Goal: Task Accomplishment & Management: Manage account settings

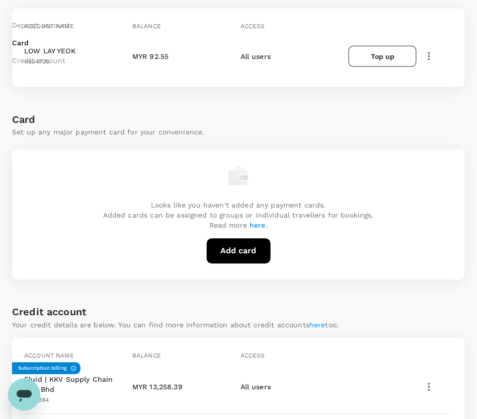
click at [466, 198] on div "Payment methods Deposit account Card Credit account Deposit account Add deposit…" at bounding box center [238, 260] width 477 height 828
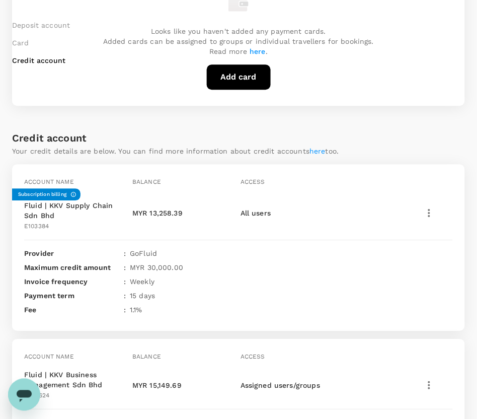
scroll to position [378, 0]
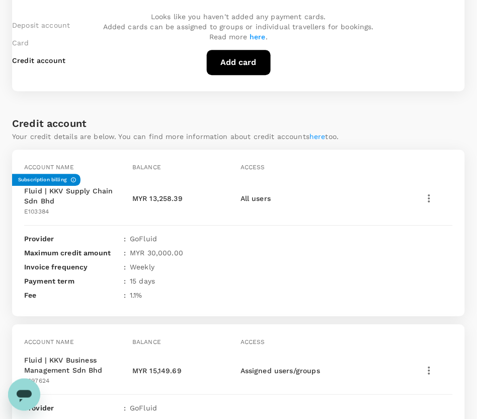
click at [465, 229] on div "Payment methods Deposit account Card Credit account Deposit account Add deposit…" at bounding box center [238, 71] width 477 height 828
click at [464, 229] on div "Deposit account Card Credit account Deposit account Add deposit account Total b…" at bounding box center [238, 104] width 453 height 761
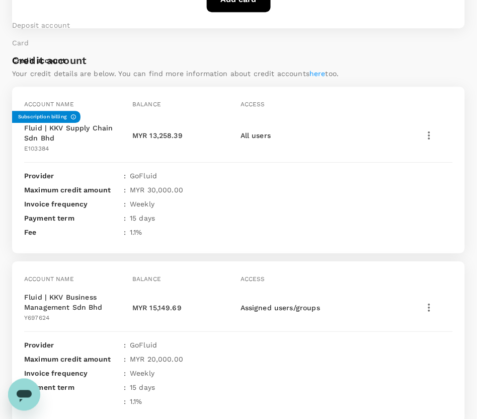
click at [444, 206] on div "Deposit account Card Credit account Deposit account Add deposit account Total b…" at bounding box center [238, 41] width 453 height 761
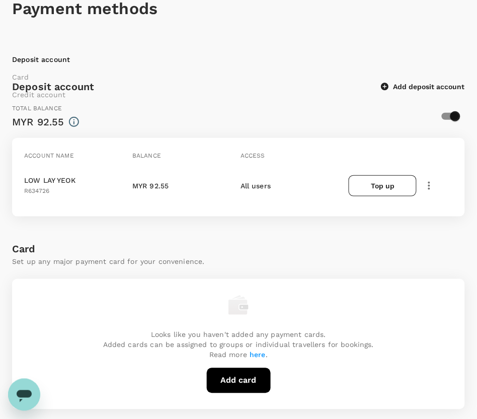
scroll to position [0, 0]
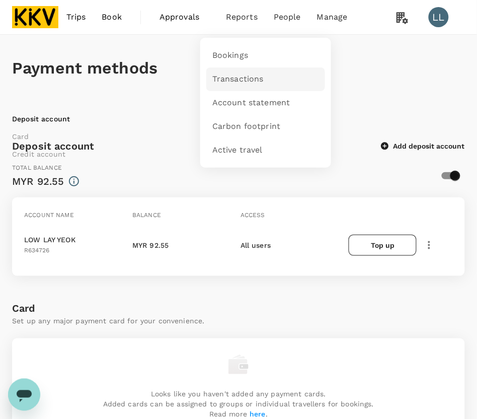
click at [230, 81] on span "Transactions" at bounding box center [237, 79] width 51 height 12
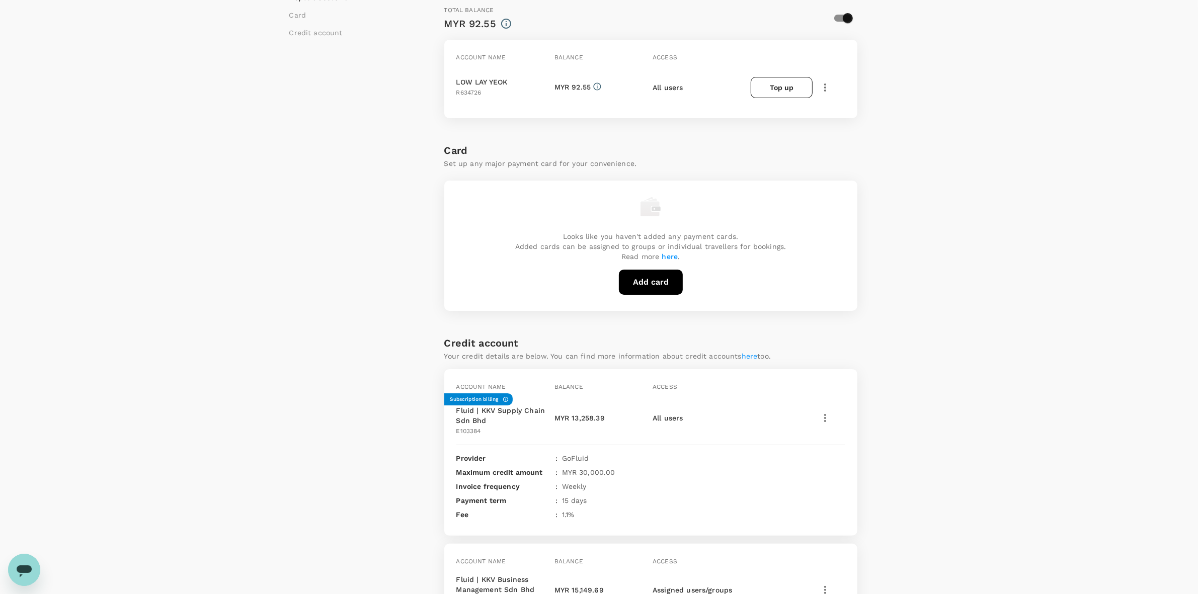
scroll to position [271, 0]
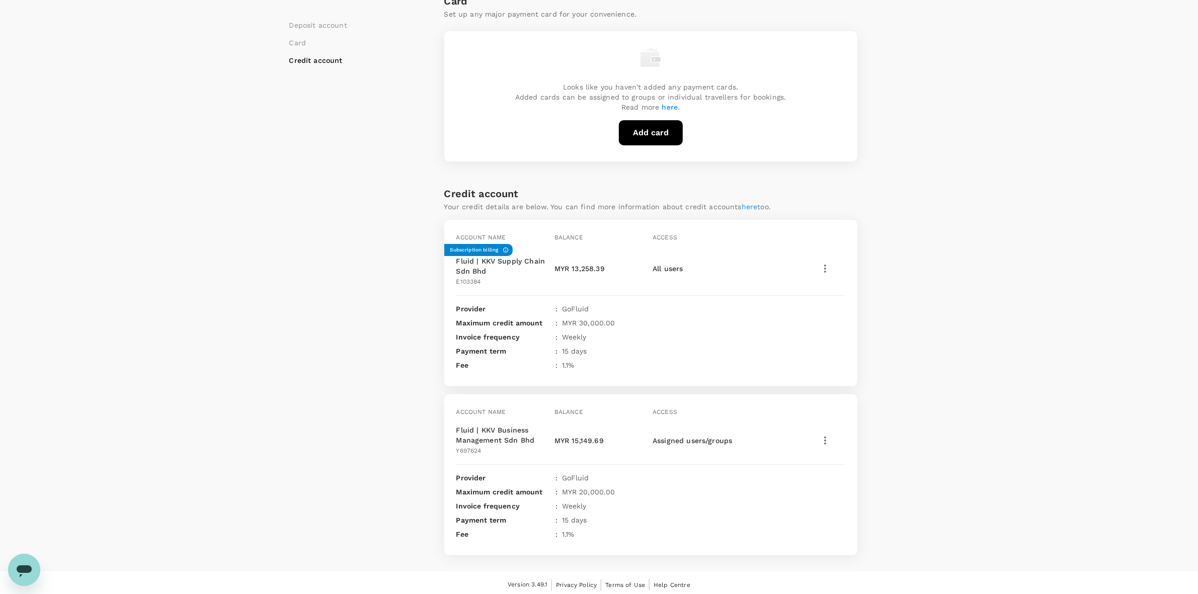
click at [711, 325] on div "Maximum credit amount : MYR 30,000.00" at bounding box center [651, 323] width 389 height 10
click at [822, 265] on icon "button" at bounding box center [825, 269] width 12 height 12
click at [866, 335] on span "View transactions" at bounding box center [867, 337] width 85 height 12
click at [1022, 329] on div "Payment methods Deposit account Card Credit account Deposit account Add deposit…" at bounding box center [599, 168] width 1198 height 808
click at [499, 318] on p "Maximum credit amount" at bounding box center [505, 323] width 96 height 10
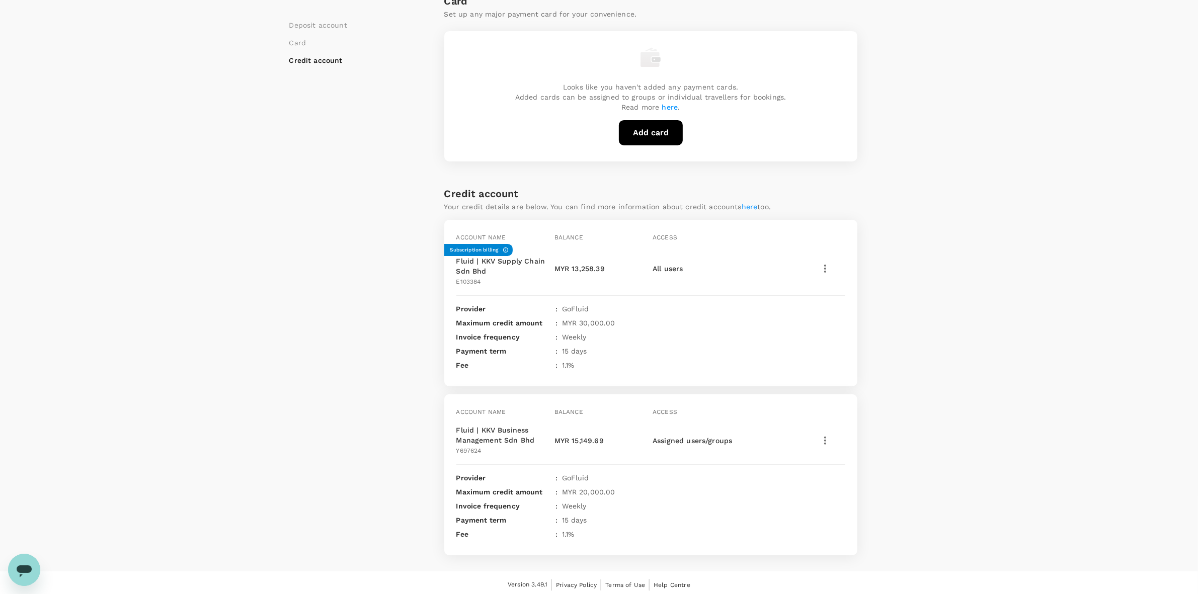
click at [525, 333] on p "Invoice frequency" at bounding box center [505, 337] width 96 height 10
click at [628, 315] on div "Account name Balance Access Subscription billing Fluid | KKV Supply Chain Sdn B…" at bounding box center [650, 303] width 413 height 167
click at [621, 346] on div "Payment term : 15 days" at bounding box center [651, 351] width 389 height 10
click at [975, 334] on div "Payment methods Deposit account Card Credit account Deposit account Add deposit…" at bounding box center [599, 168] width 1198 height 808
click at [956, 343] on div "Payment methods Deposit account Card Credit account Deposit account Add deposit…" at bounding box center [599, 168] width 1198 height 808
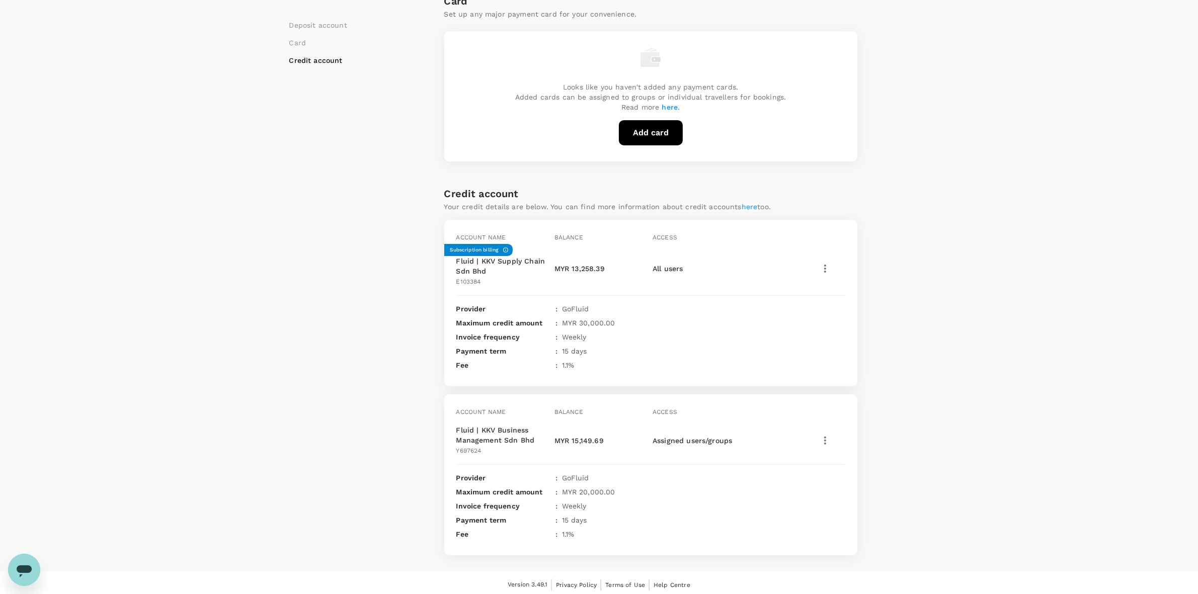
click at [885, 452] on div "Deposit account Card Credit account Deposit account Add deposit account Total b…" at bounding box center [599, 193] width 620 height 724
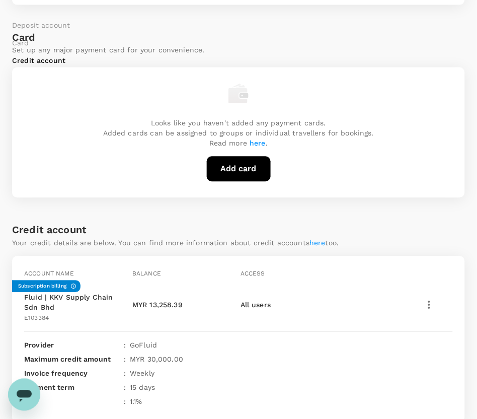
drag, startPoint x: 74, startPoint y: 182, endPoint x: 81, endPoint y: 182, distance: 6.0
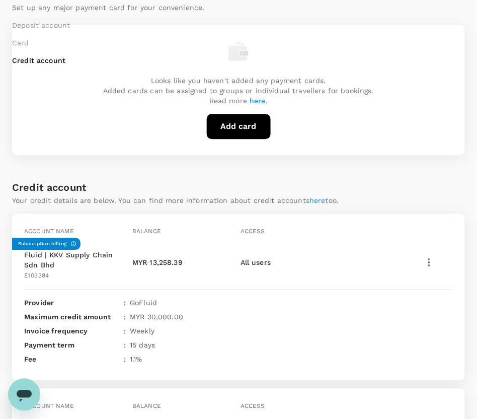
scroll to position [334, 0]
